Goal: Transaction & Acquisition: Purchase product/service

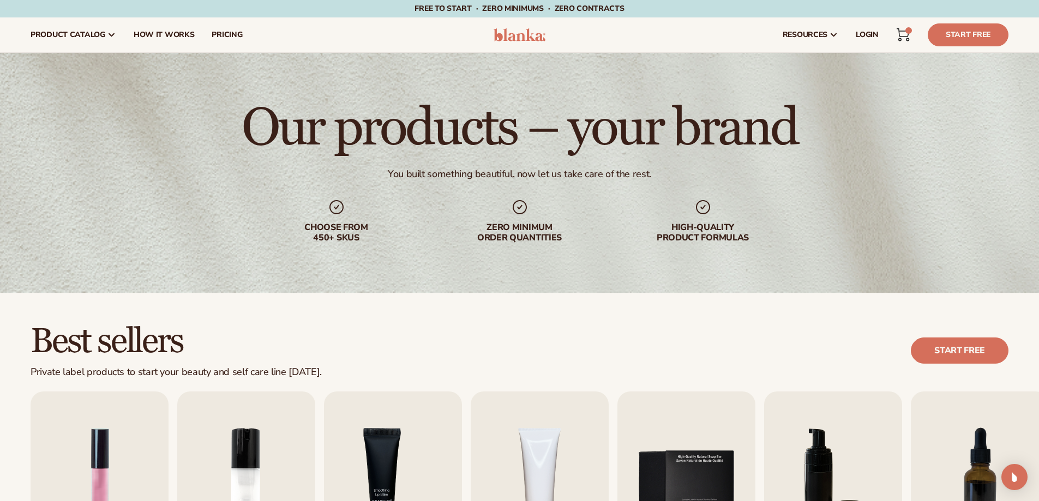
click at [912, 34] on link "Cart 6 6 items" at bounding box center [903, 35] width 24 height 24
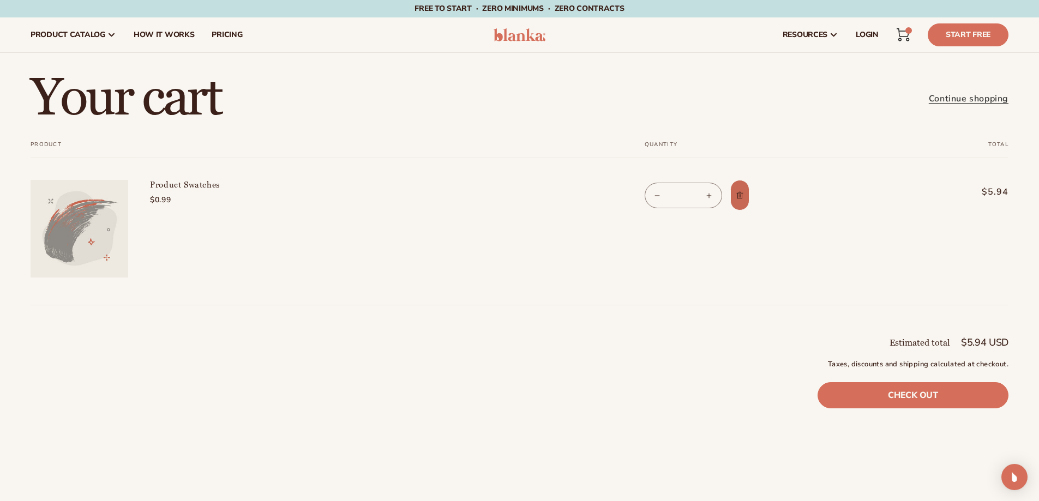
click at [743, 195] on icon "Remove Product Swatches" at bounding box center [740, 195] width 8 height 8
click at [847, 37] on link "resources" at bounding box center [810, 34] width 73 height 35
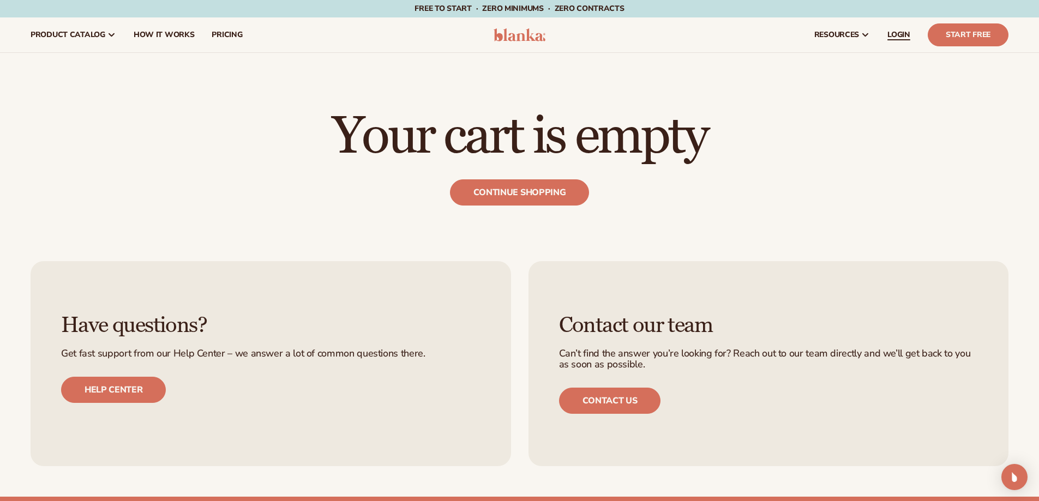
click at [901, 39] on span "LOGIN" at bounding box center [898, 35] width 23 height 9
